Goal: Task Accomplishment & Management: Manage account settings

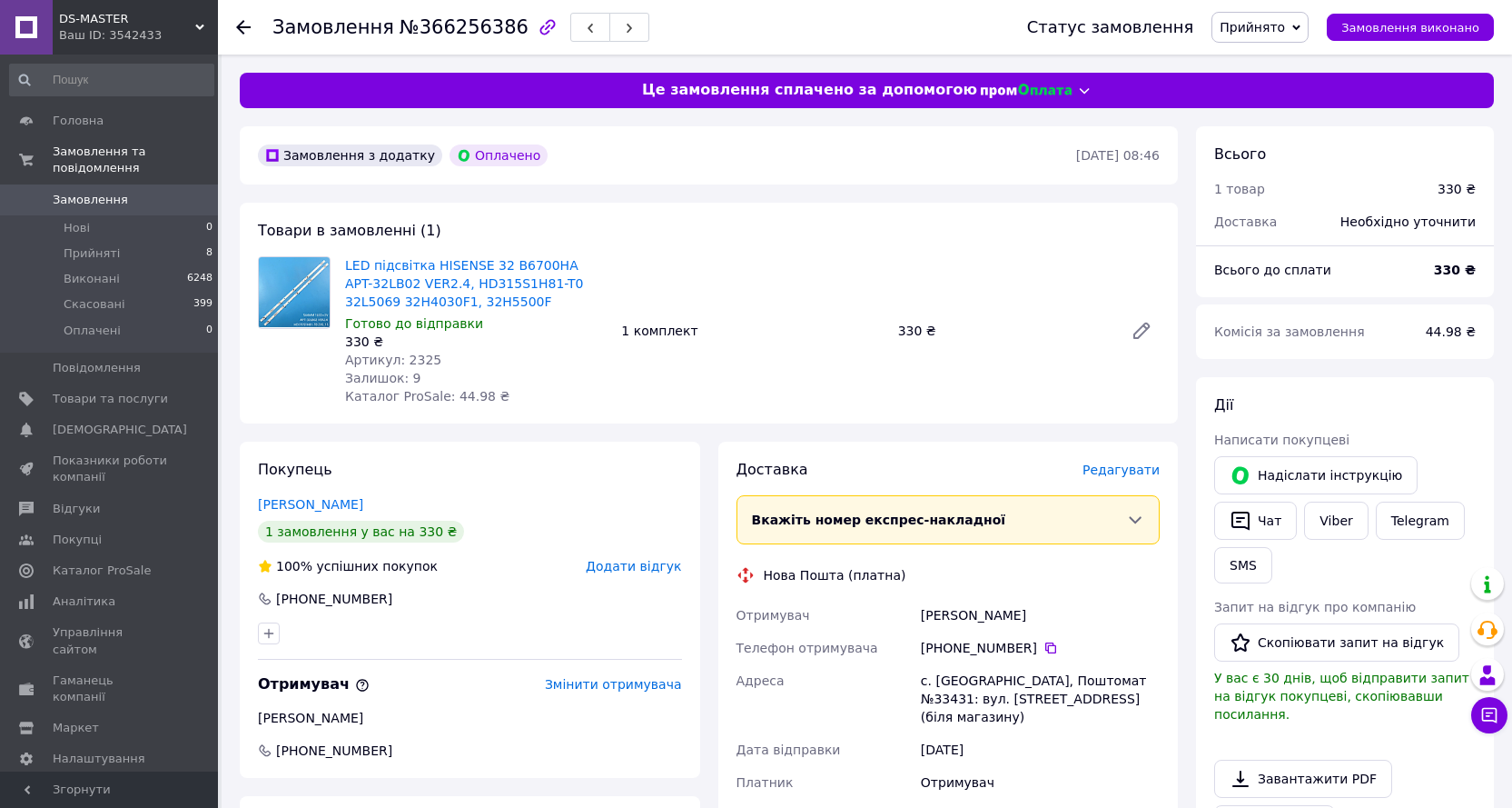
click at [70, 191] on span "Замовлення" at bounding box center [91, 200] width 76 height 17
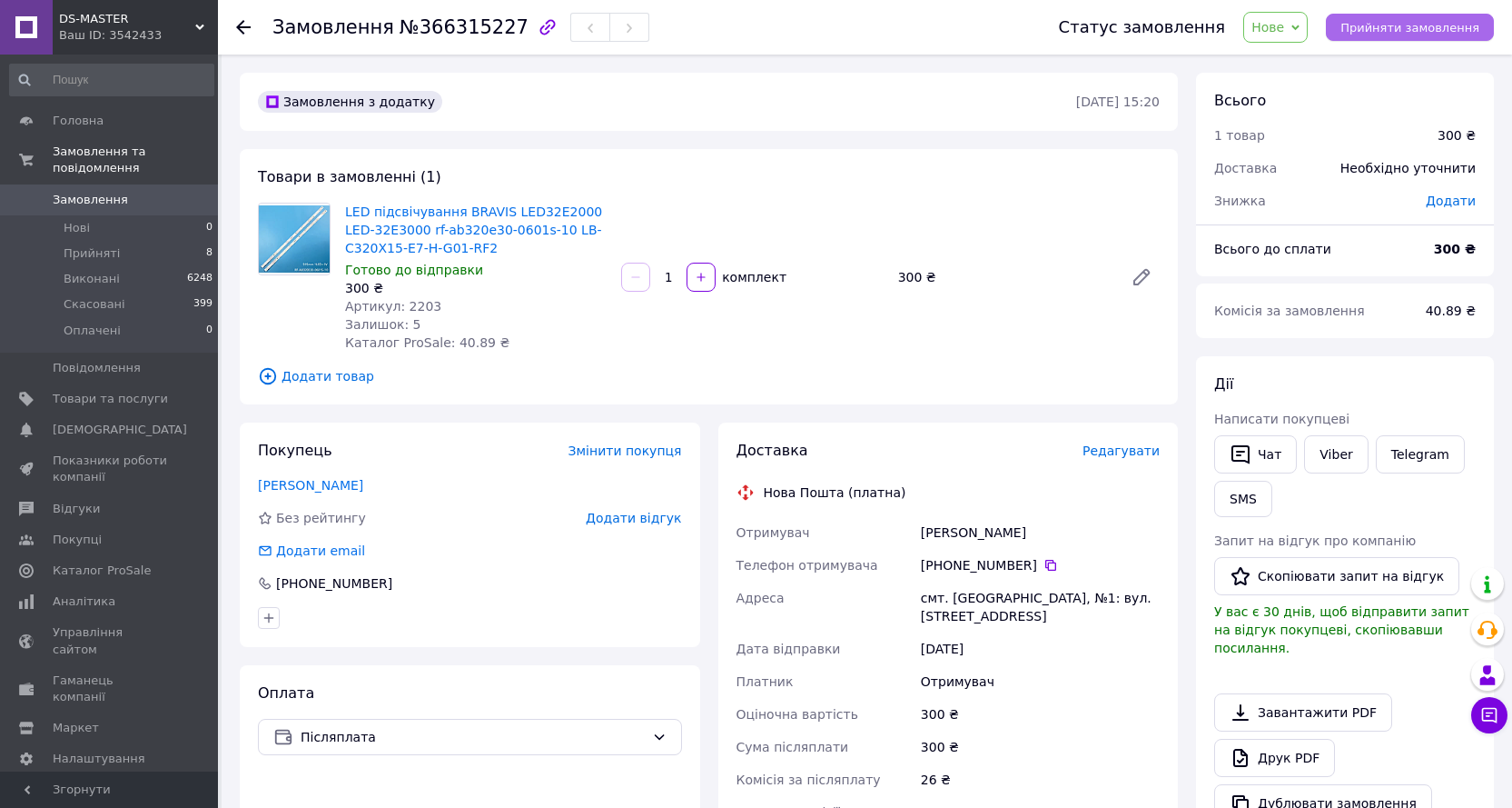
click at [1400, 27] on span "Прийняти замовлення" at bounding box center [1410, 28] width 139 height 14
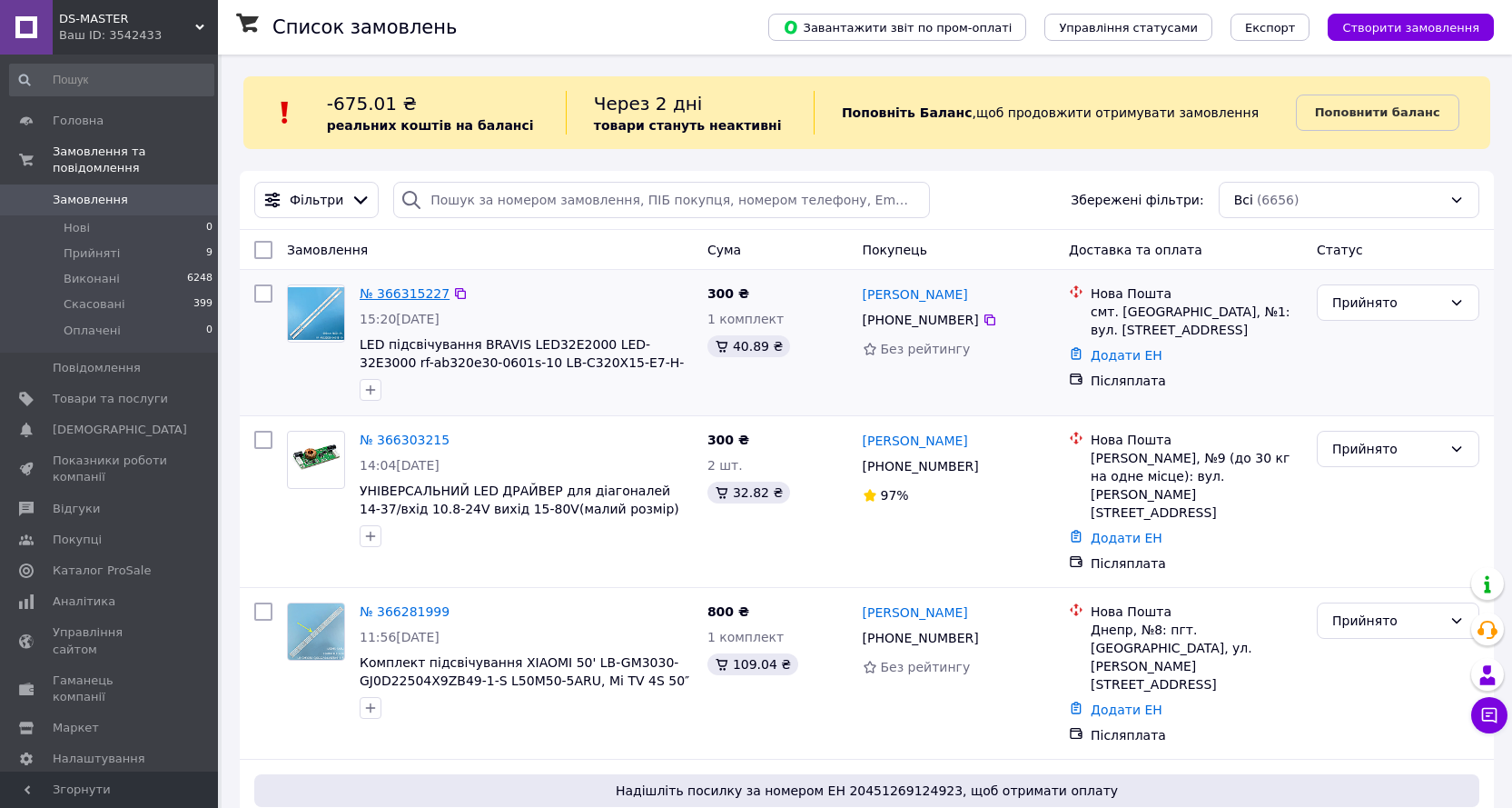
click at [417, 291] on link "№ 366315227" at bounding box center [404, 294] width 90 height 15
